Goal: Task Accomplishment & Management: Manage account settings

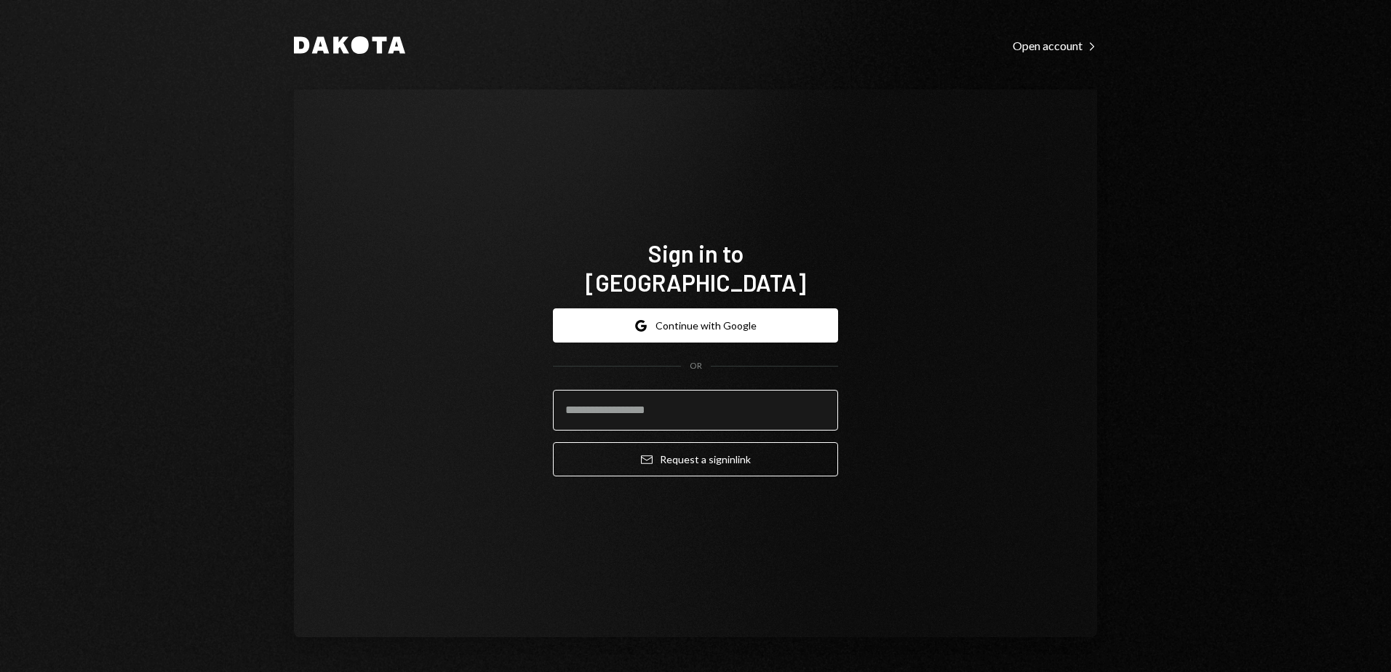
drag, startPoint x: 598, startPoint y: 388, endPoint x: 616, endPoint y: 404, distance: 24.2
click at [599, 390] on input "email" at bounding box center [695, 410] width 285 height 41
type input "**********"
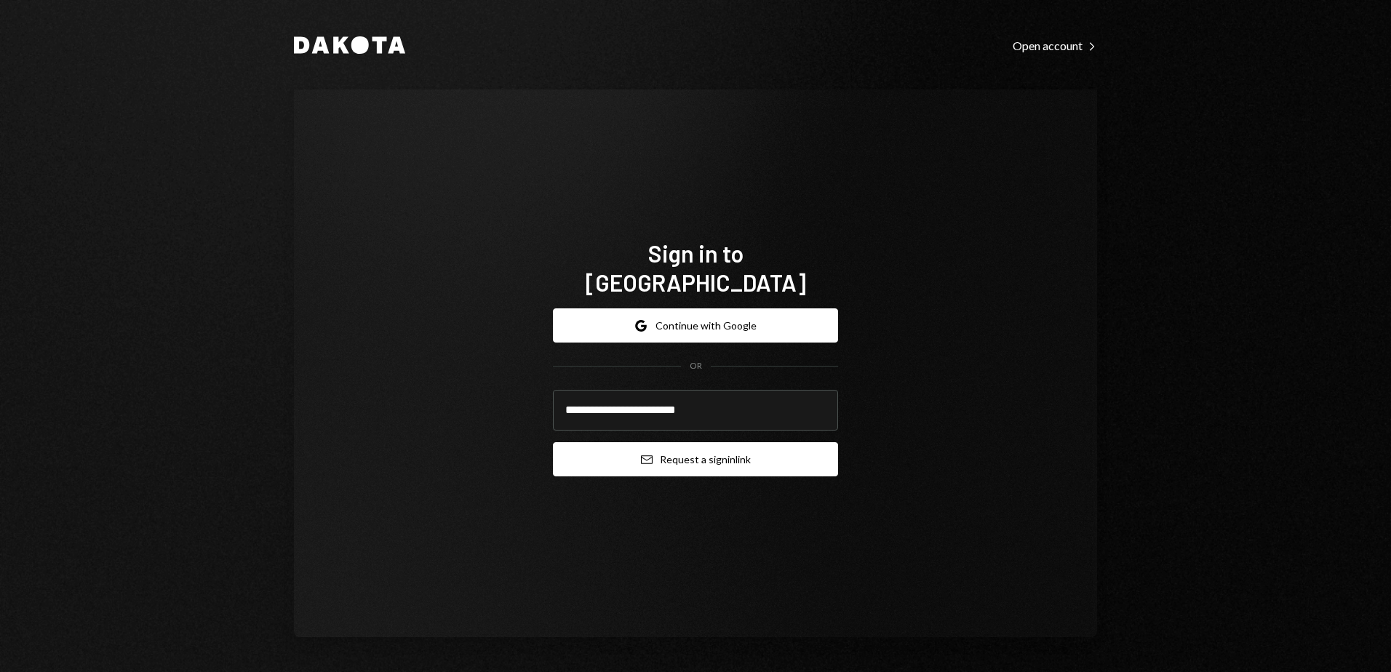
click at [616, 455] on button "Email Request a sign in link" at bounding box center [695, 459] width 285 height 34
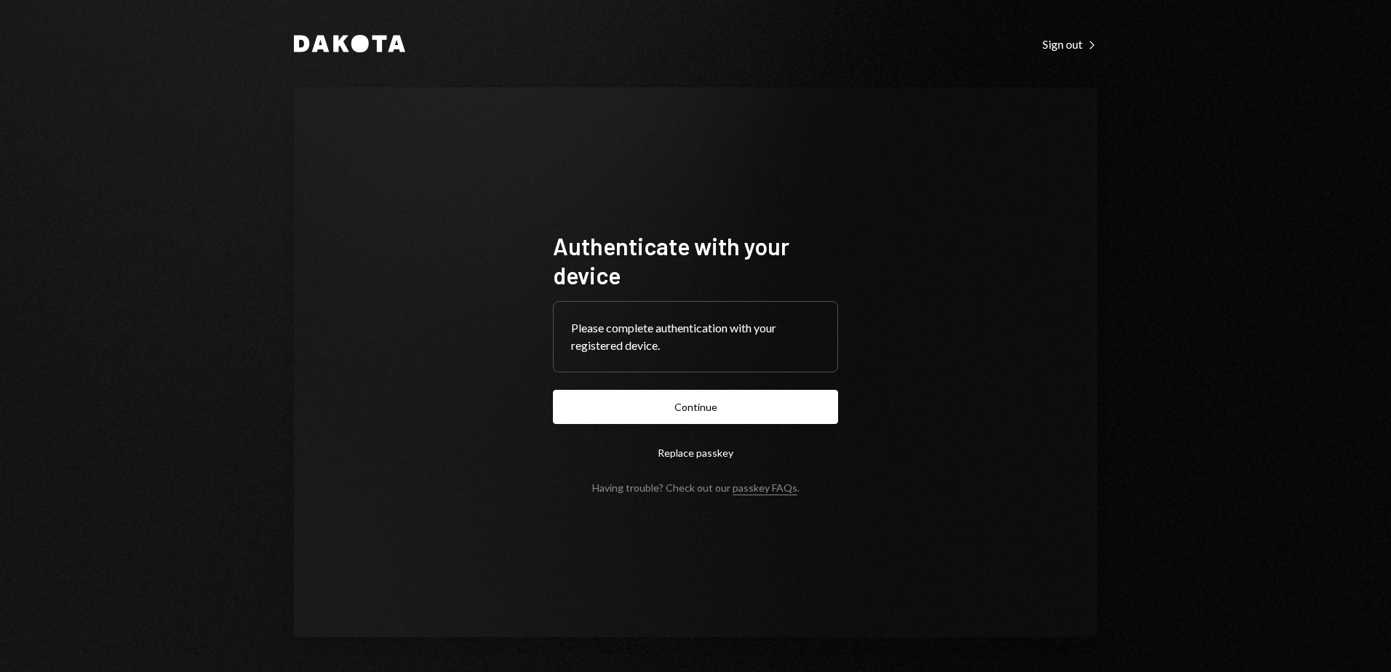
click at [746, 394] on button "Continue" at bounding box center [695, 407] width 285 height 34
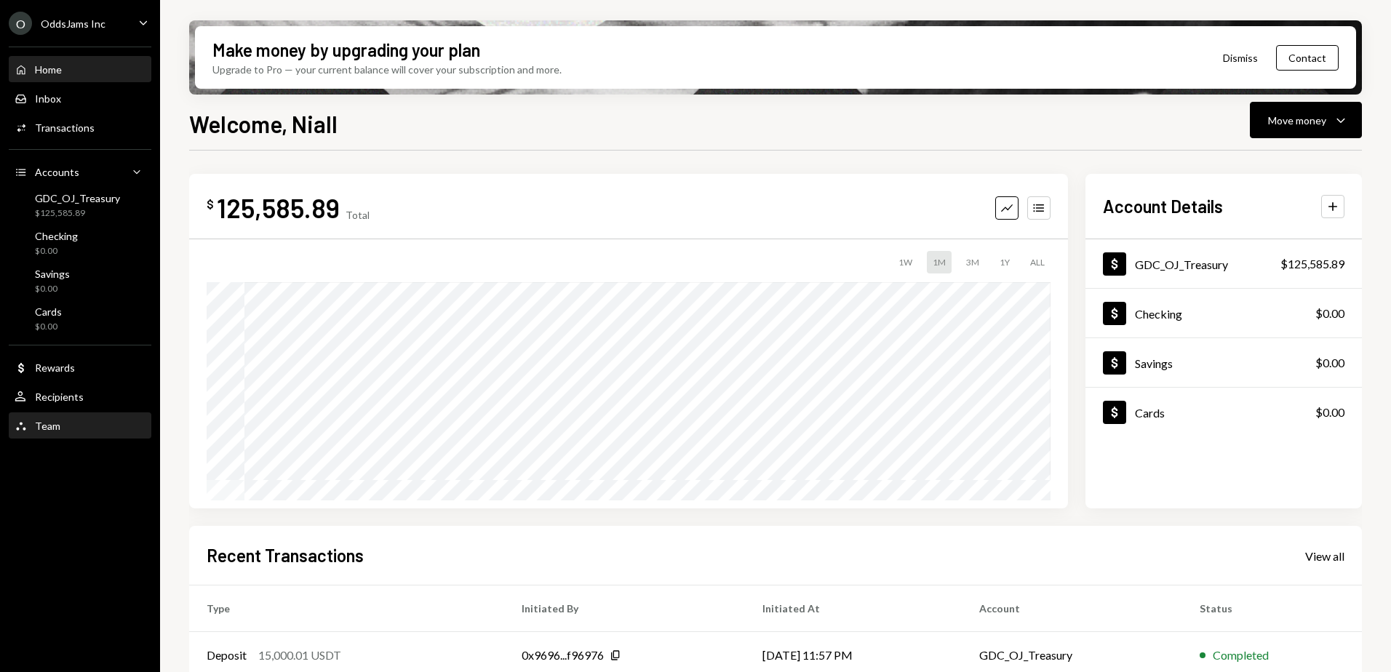
click at [51, 428] on div "Team" at bounding box center [47, 426] width 25 height 12
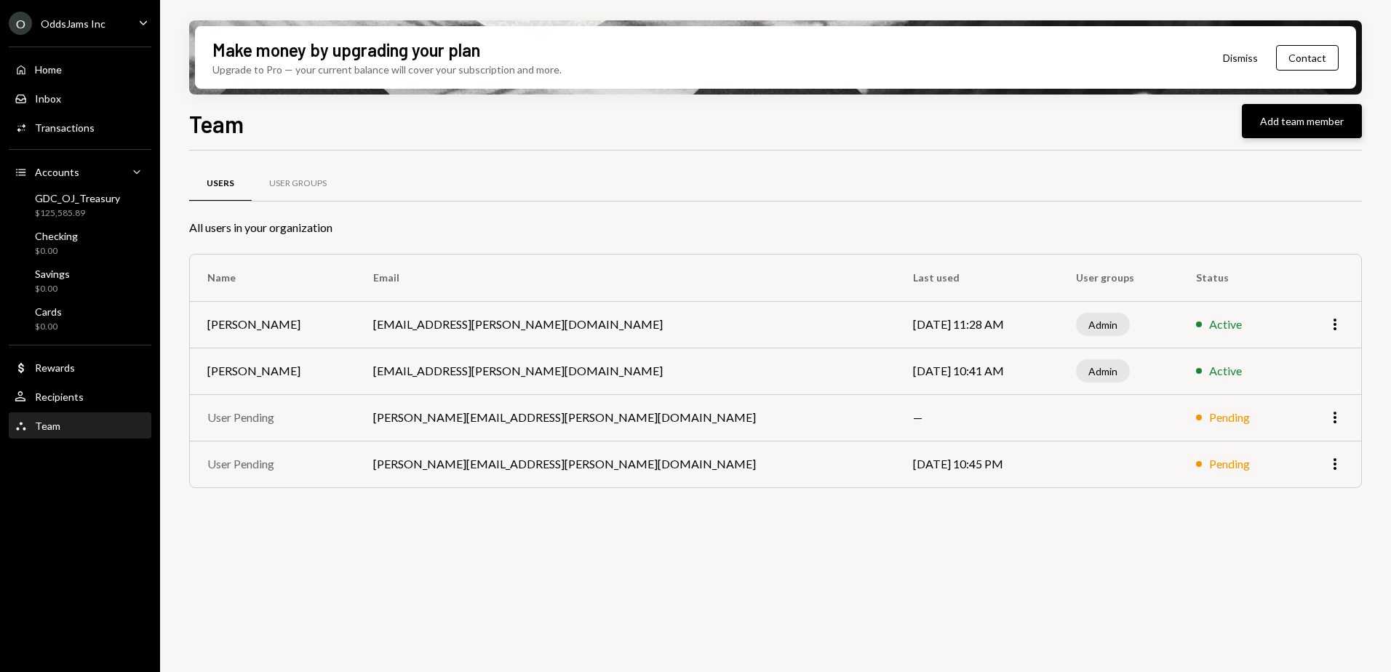
click at [1307, 123] on button "Add team member" at bounding box center [1302, 121] width 120 height 34
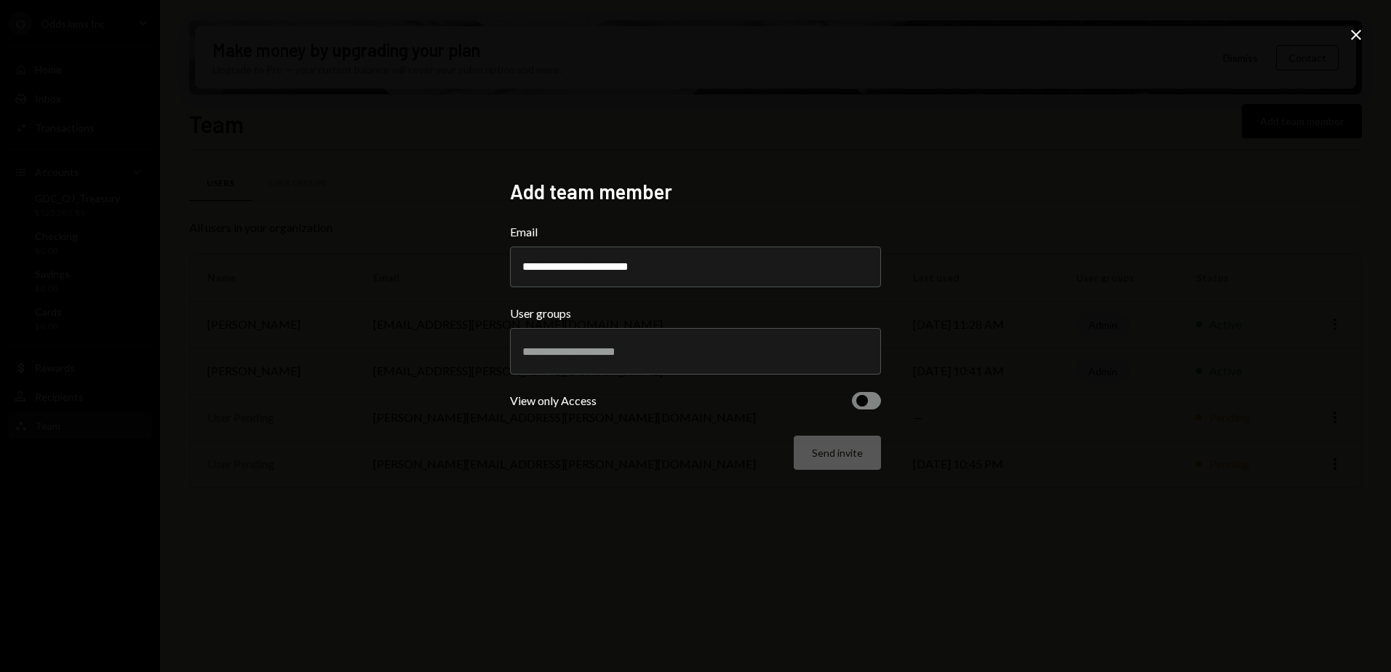
type input "**********"
click at [552, 351] on input "text" at bounding box center [695, 351] width 346 height 13
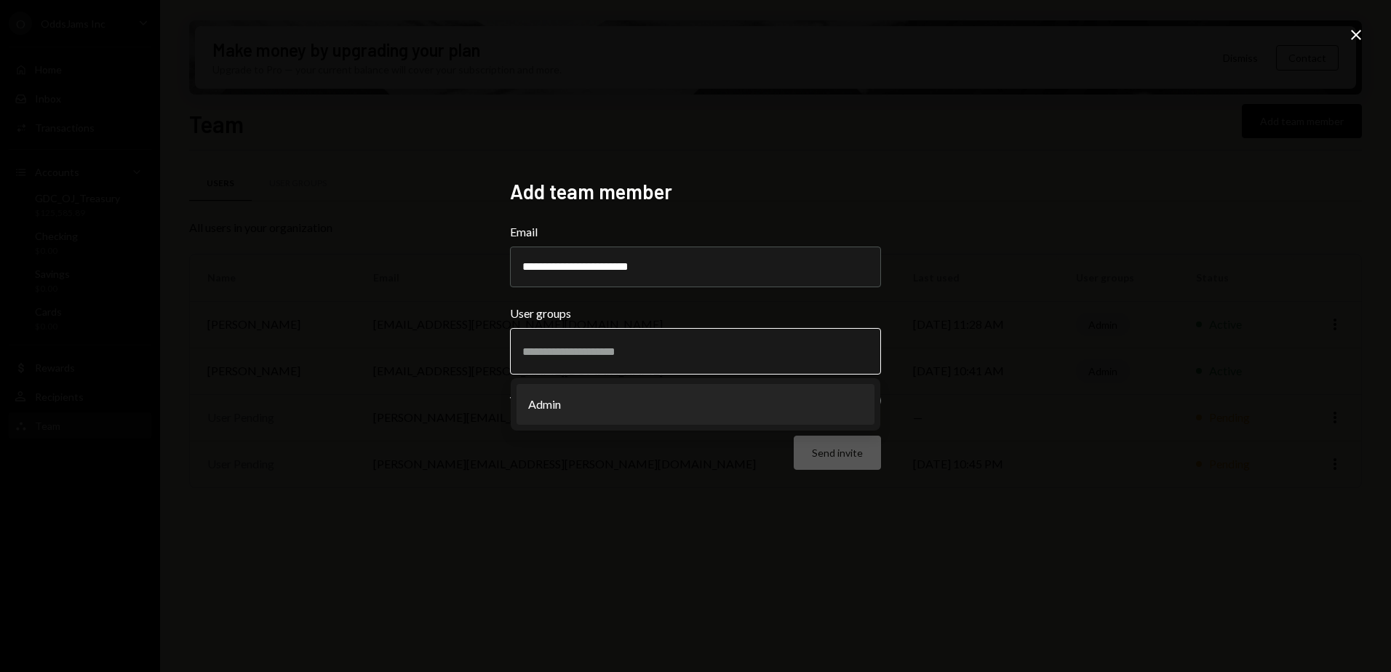
click at [643, 411] on li "Admin" at bounding box center [696, 404] width 358 height 41
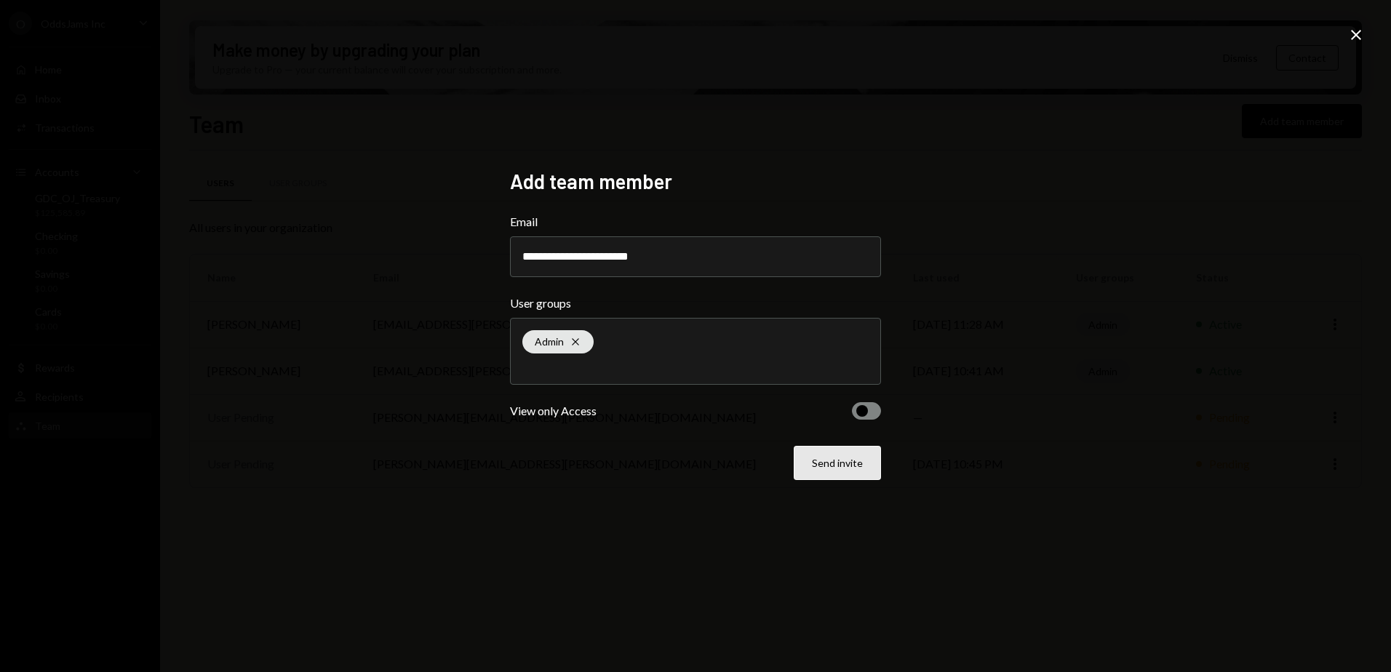
click at [833, 471] on button "Send invite" at bounding box center [837, 463] width 87 height 34
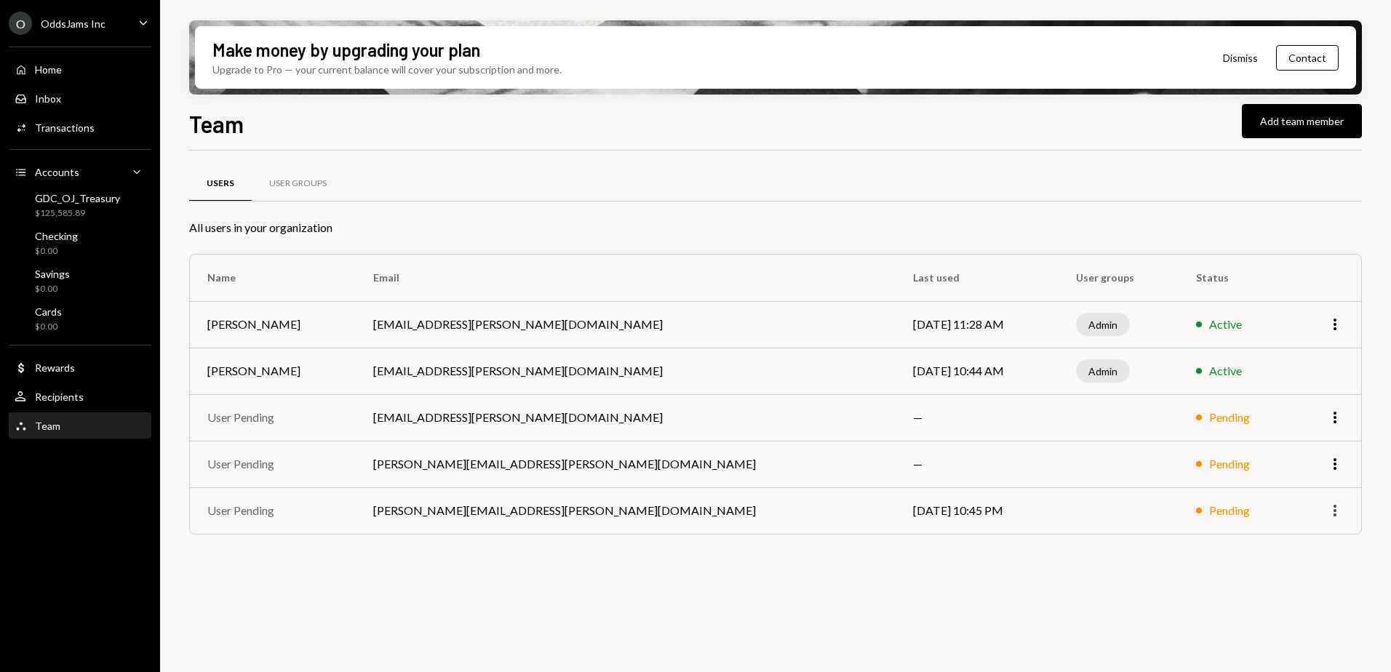
click at [1337, 506] on icon "More" at bounding box center [1334, 510] width 17 height 17
click at [1291, 611] on div "Users User Groups All users in your organization Name Email Last used User grou…" at bounding box center [775, 420] width 1173 height 538
